Goal: Information Seeking & Learning: Learn about a topic

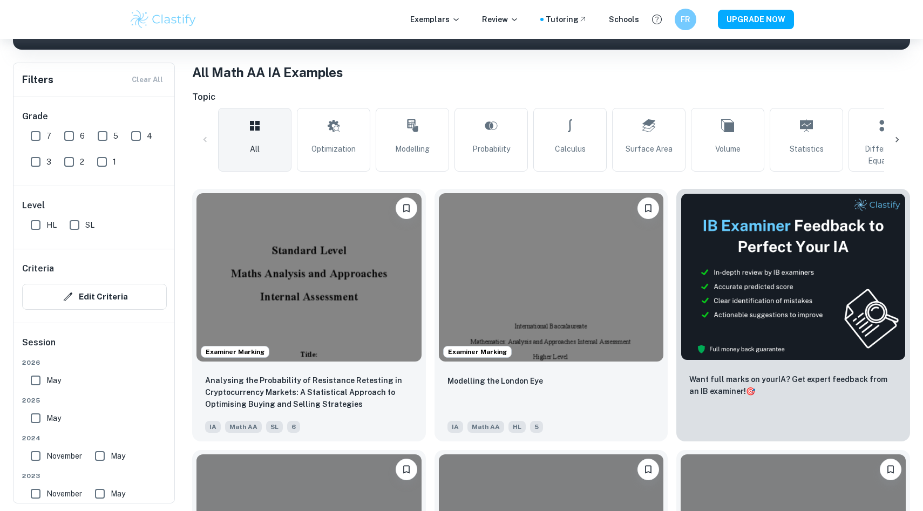
scroll to position [170, 0]
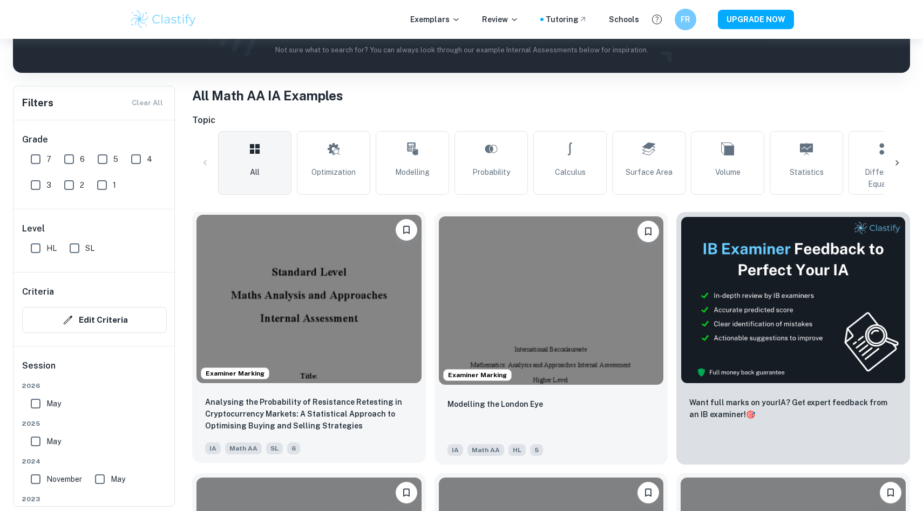
click at [273, 305] on img at bounding box center [308, 299] width 225 height 168
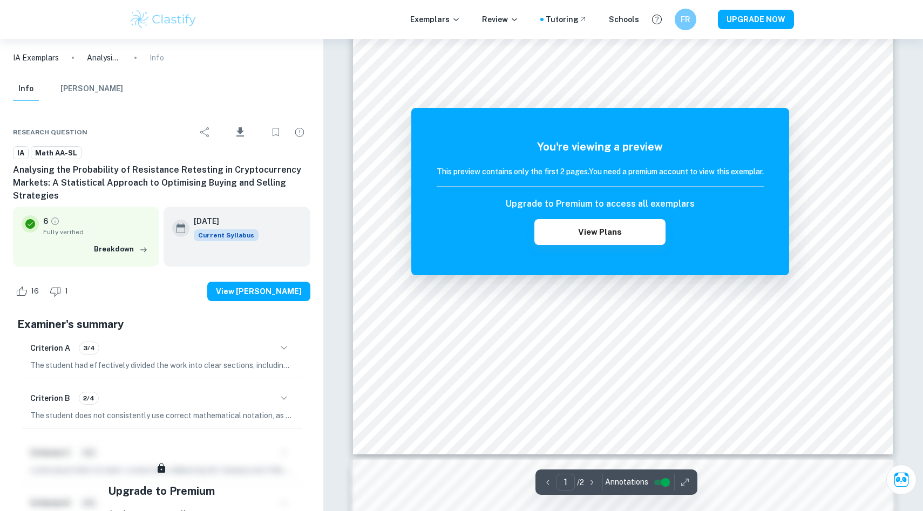
scroll to position [176, 0]
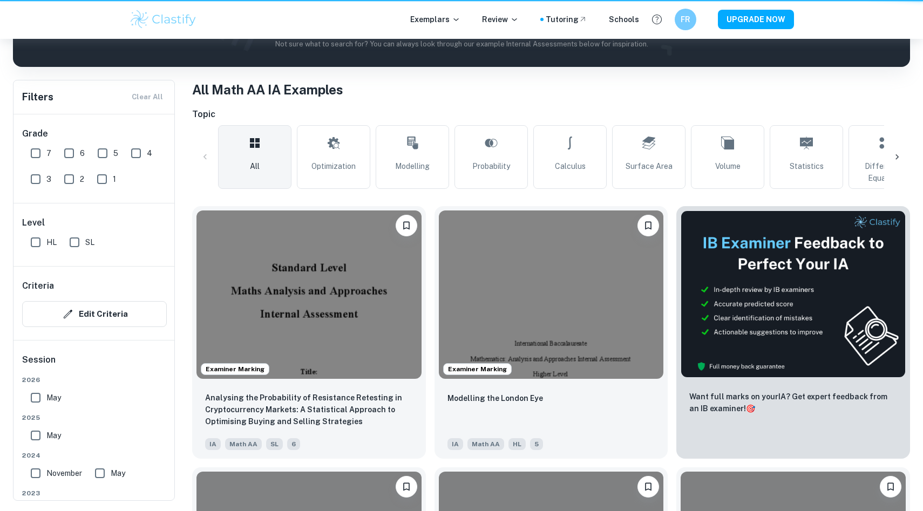
scroll to position [170, 0]
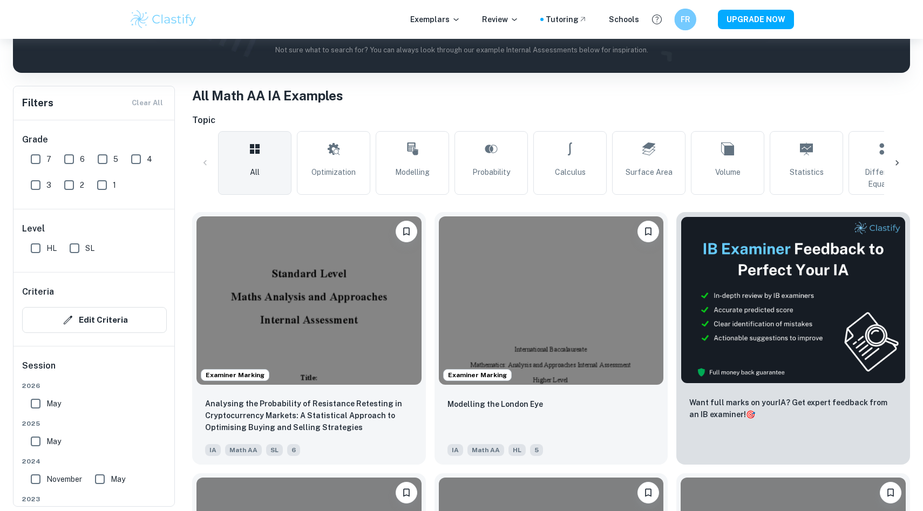
click at [679, 17] on div "FR" at bounding box center [685, 20] width 22 height 22
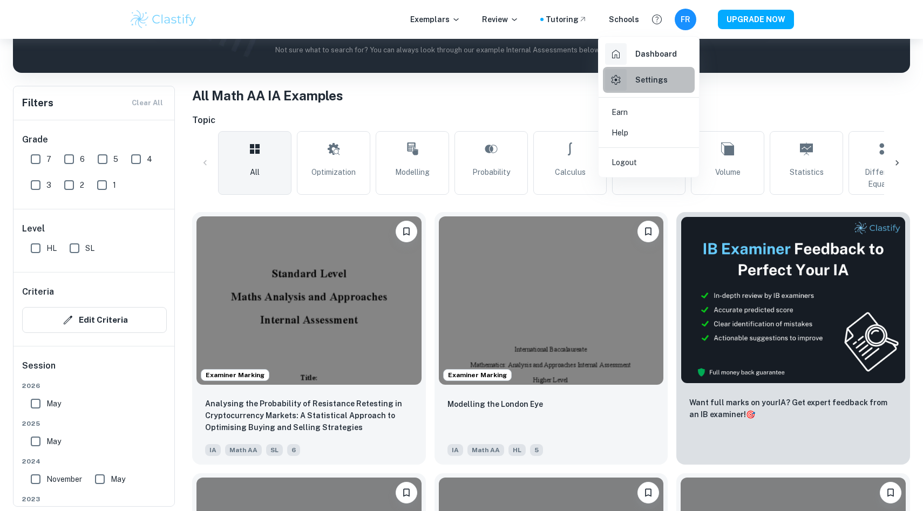
click at [658, 74] on h6 "Settings" at bounding box center [651, 80] width 32 height 12
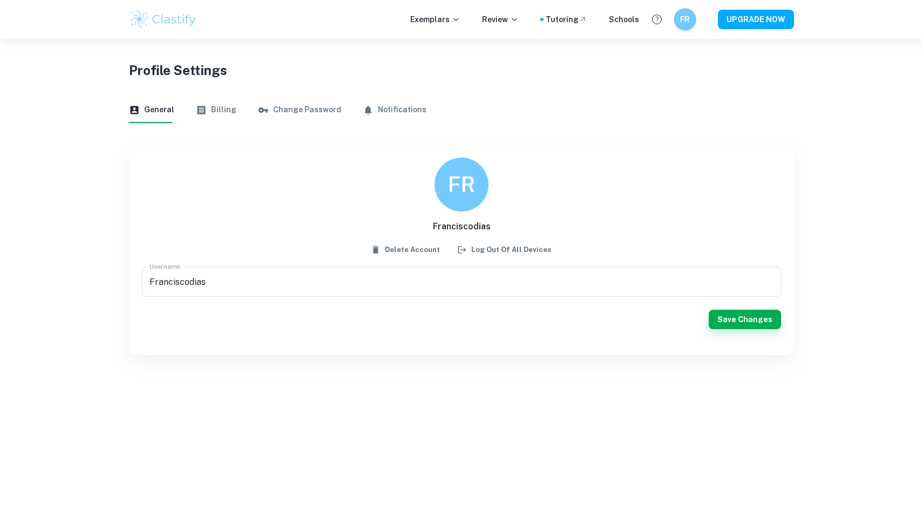
click at [688, 23] on h6 "FR" at bounding box center [684, 19] width 13 height 12
click at [622, 162] on p "Logout" at bounding box center [623, 162] width 25 height 12
